Goal: Find specific page/section: Locate a particular part of the current website

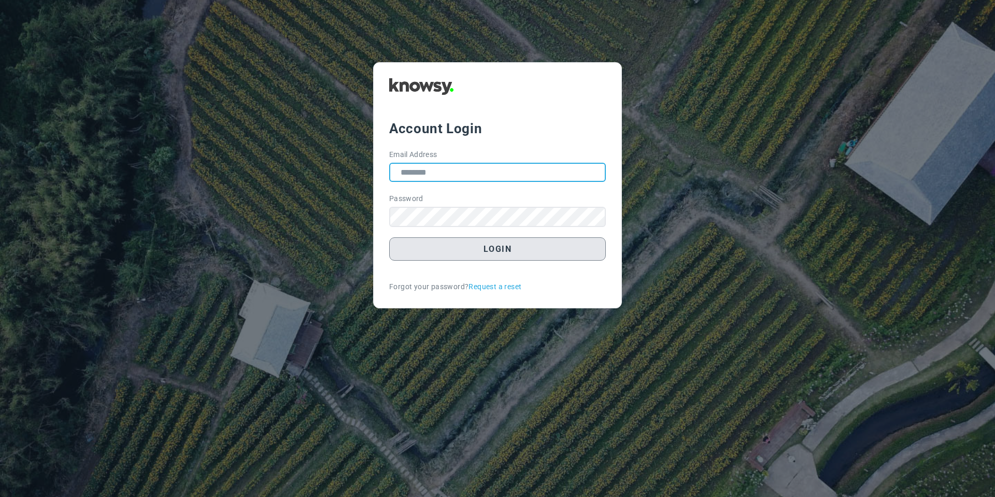
type input "**********"
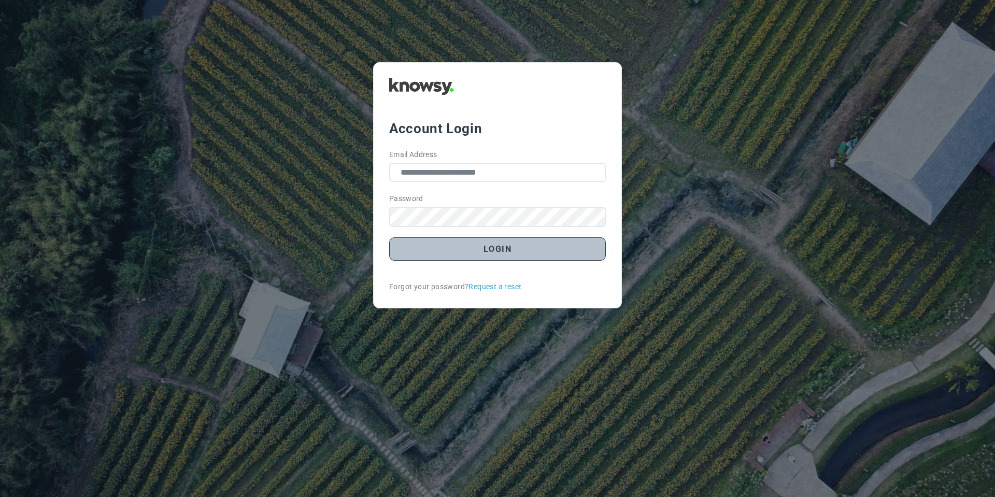
click at [442, 247] on button "Login" at bounding box center [497, 248] width 217 height 23
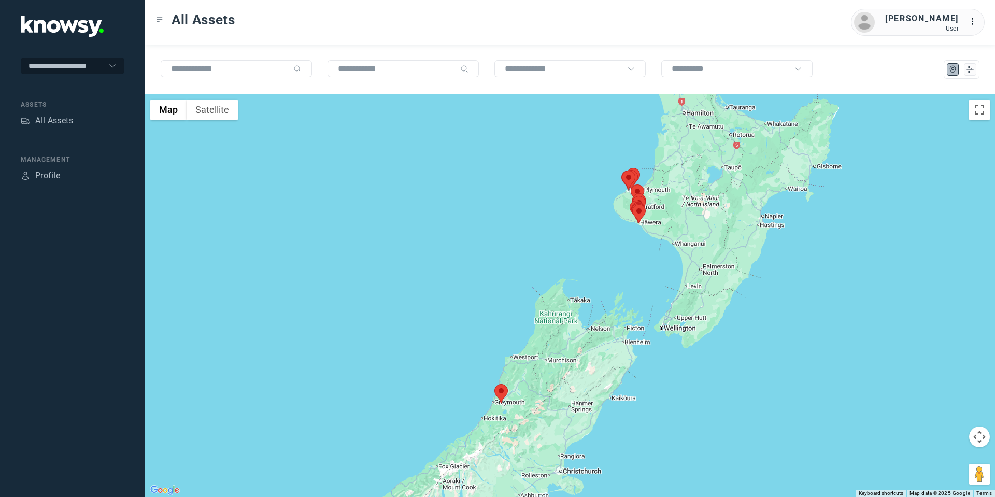
click at [632, 204] on area at bounding box center [632, 204] width 0 height 0
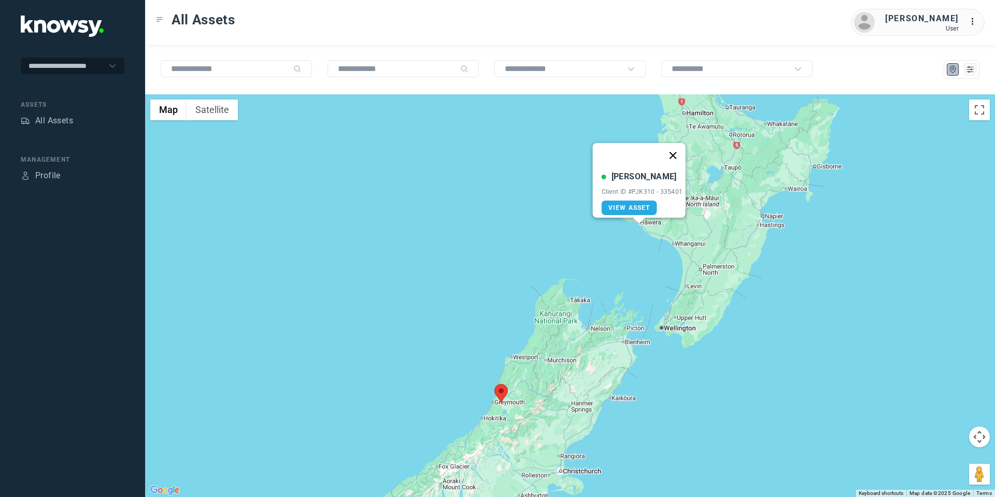
click at [678, 146] on button "Close" at bounding box center [672, 155] width 25 height 25
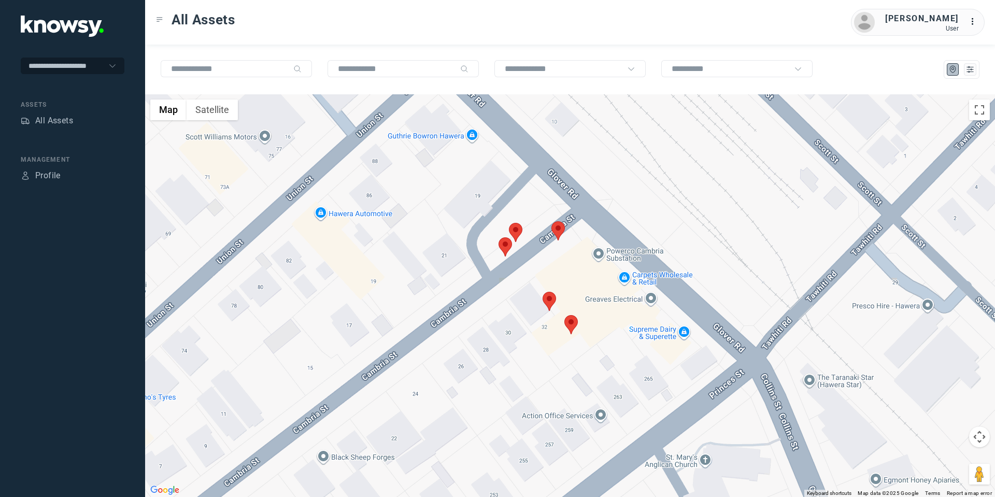
click at [551, 221] on area at bounding box center [551, 221] width 0 height 0
click at [511, 247] on img at bounding box center [505, 246] width 13 height 19
click at [603, 169] on button "Close" at bounding box center [593, 172] width 25 height 25
click at [966, 67] on icon "List" at bounding box center [969, 69] width 9 height 9
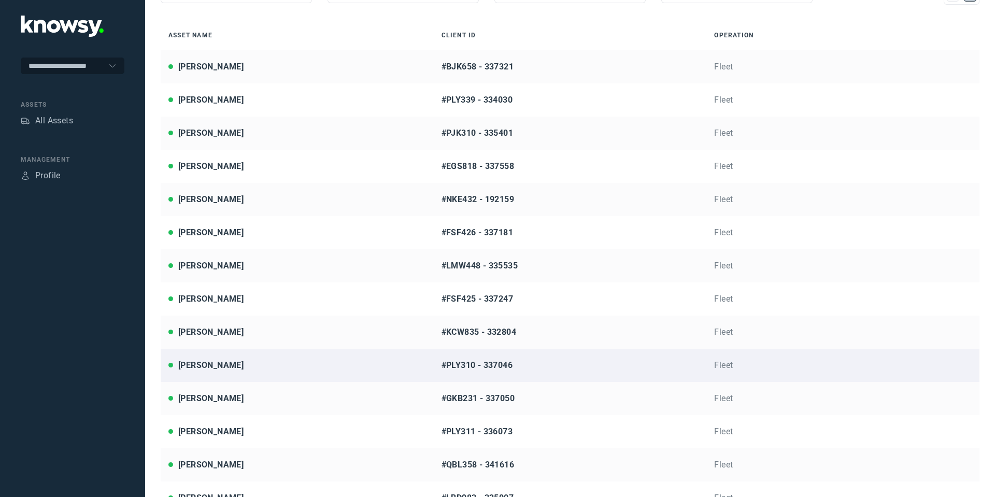
scroll to position [82, 0]
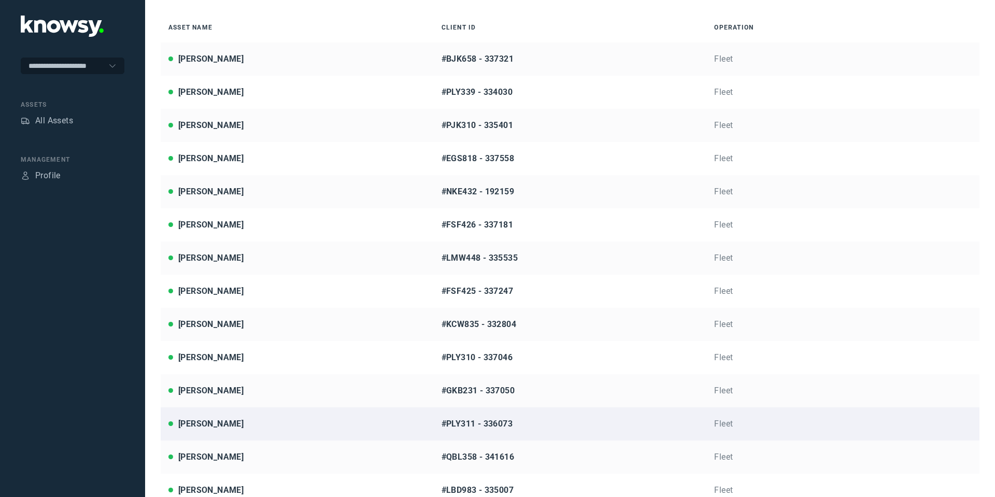
click at [238, 429] on div "[PERSON_NAME]" at bounding box center [297, 424] width 258 height 12
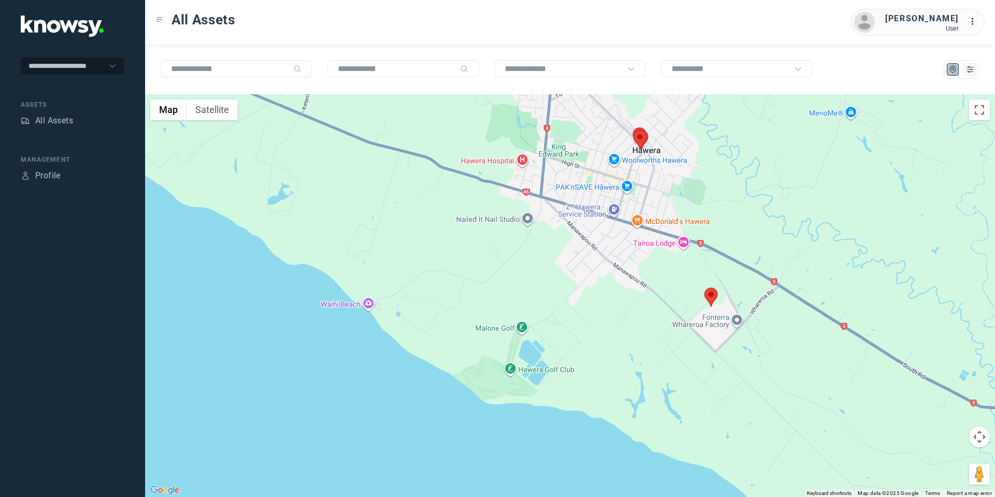
click at [704, 288] on area at bounding box center [704, 288] width 0 height 0
click at [745, 227] on button "Close" at bounding box center [744, 238] width 25 height 25
click at [964, 71] on button at bounding box center [970, 69] width 12 height 12
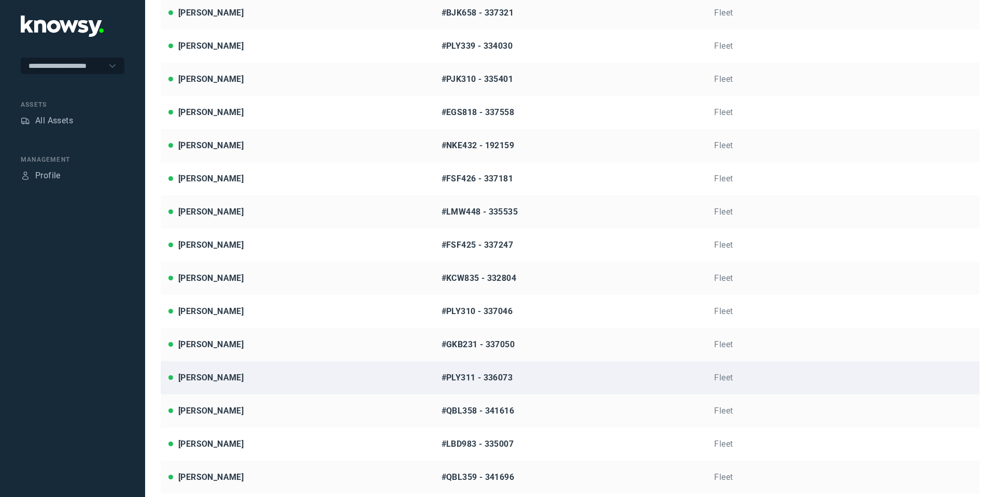
scroll to position [149, 0]
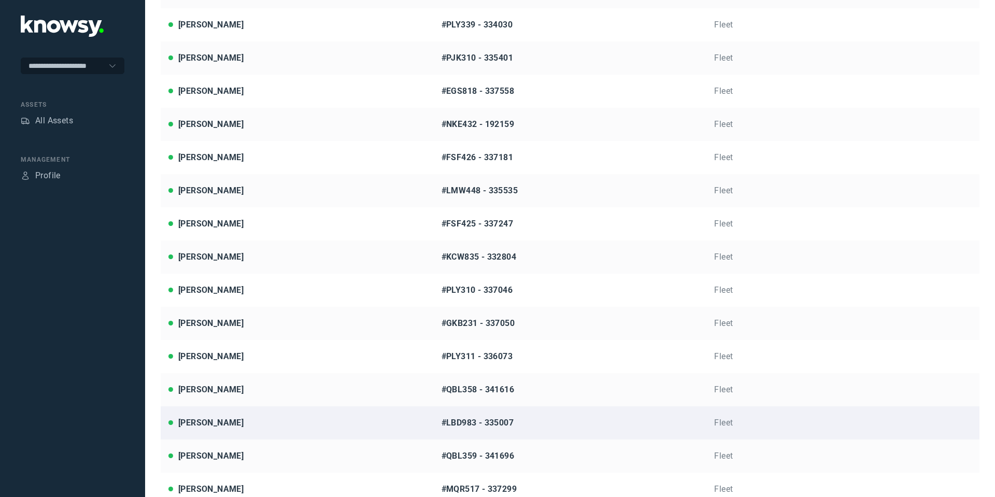
click at [239, 415] on link "[PERSON_NAME] #LBD983 - 335007 Fleet" at bounding box center [570, 422] width 819 height 33
